Goal: Find specific page/section: Find specific page/section

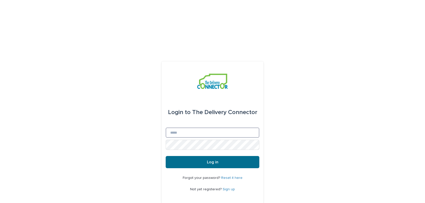
type input "**********"
click at [207, 156] on button "Log in" at bounding box center [213, 162] width 94 height 12
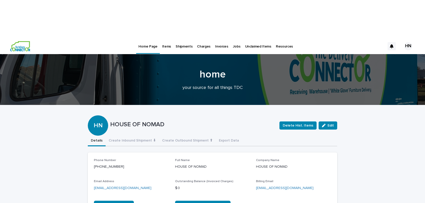
click at [233, 38] on p "Jobs" at bounding box center [237, 43] width 8 height 11
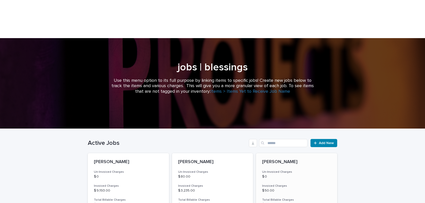
scroll to position [39, 0]
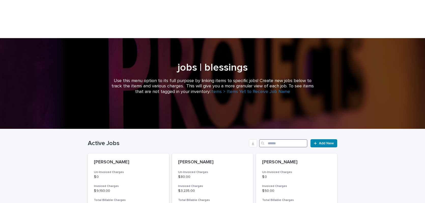
click at [274, 139] on input "Search" at bounding box center [283, 143] width 48 height 8
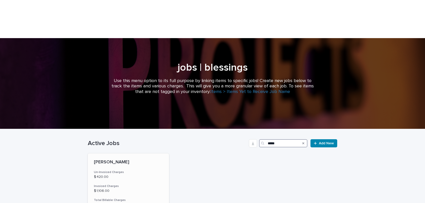
type input "*****"
click at [109, 175] on p "$ 420.00" at bounding box center [128, 177] width 69 height 4
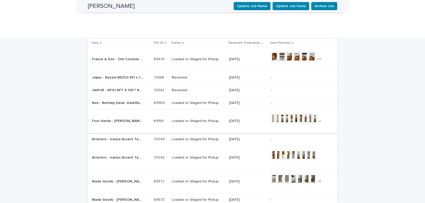
scroll to position [594, 0]
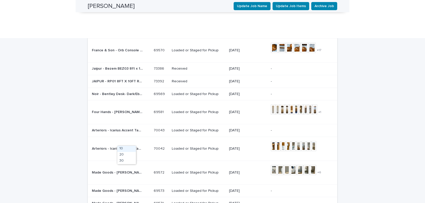
click at [123, 160] on div "30" at bounding box center [126, 161] width 19 height 6
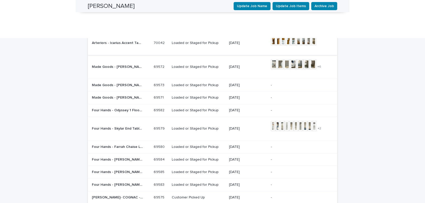
scroll to position [701, 0]
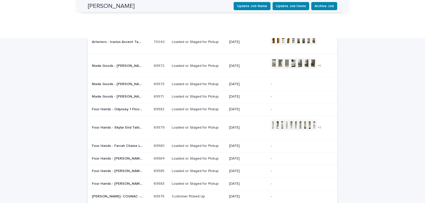
click at [117, 168] on p "Four Hands - Fabian Chair - 242320-001 | 69585" at bounding box center [118, 170] width 52 height 5
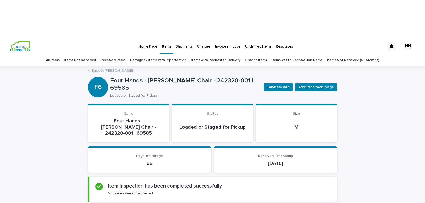
click at [103, 67] on link "Back to THEISS" at bounding box center [112, 70] width 41 height 6
